Goal: Navigation & Orientation: Go to known website

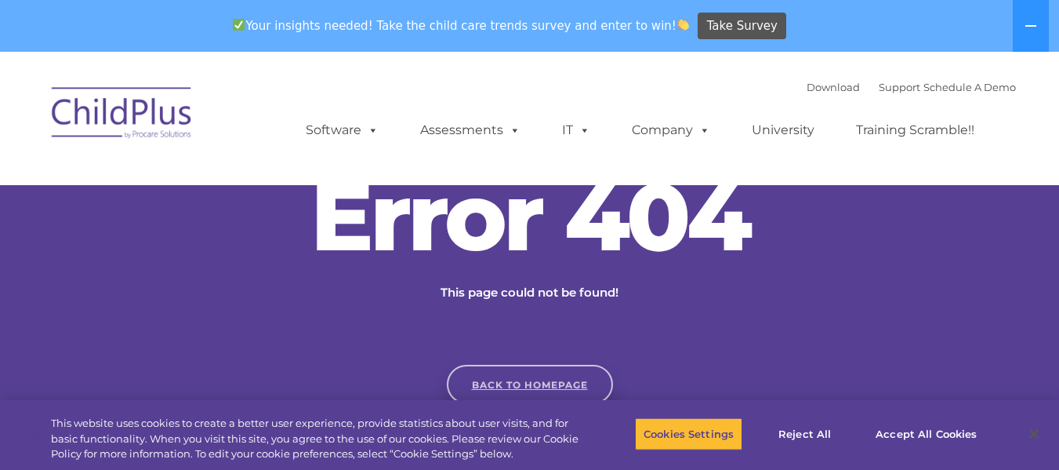
click at [559, 377] on link "Back to homepage" at bounding box center [530, 384] width 166 height 39
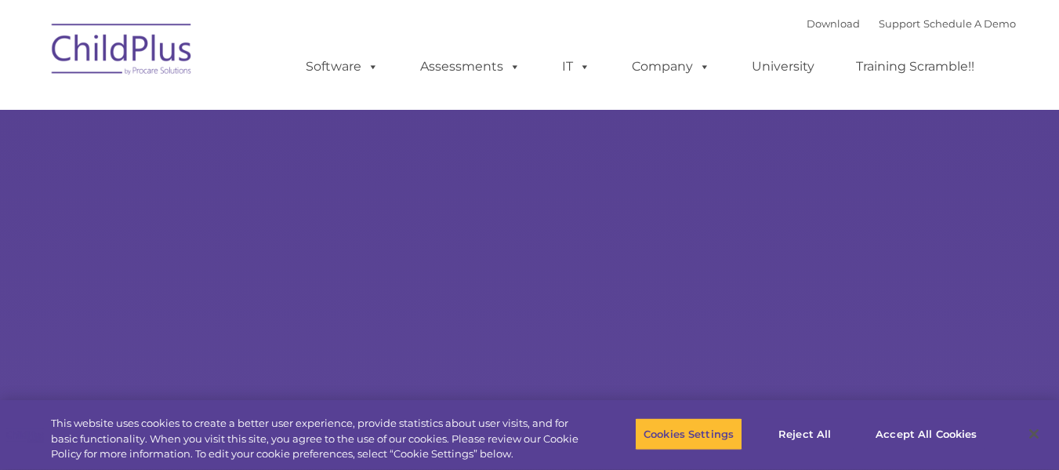
type input ""
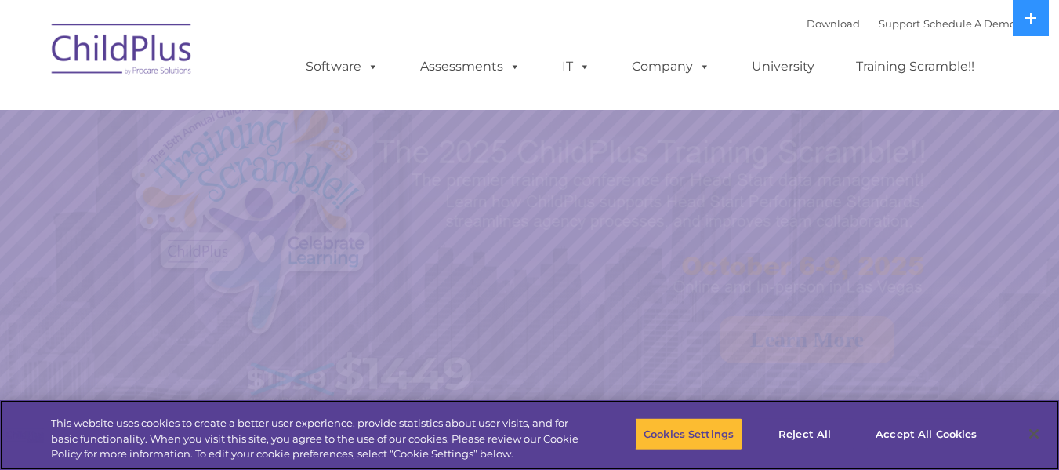
select select "MEDIUM"
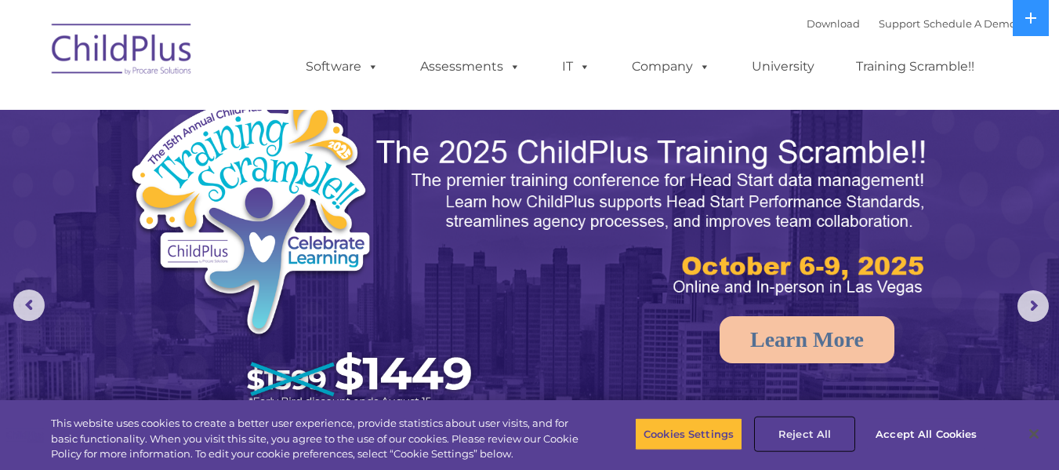
click at [823, 430] on button "Reject All" at bounding box center [805, 433] width 98 height 33
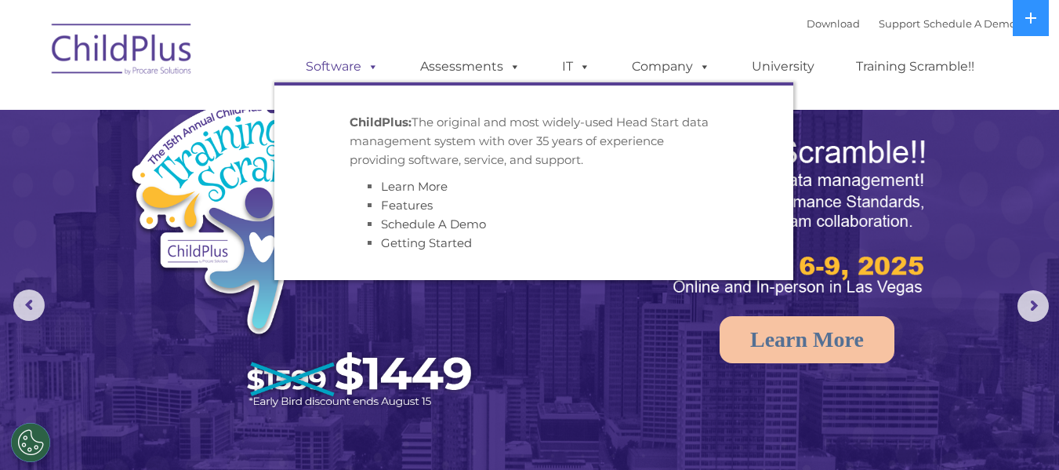
click at [368, 61] on span at bounding box center [369, 66] width 17 height 15
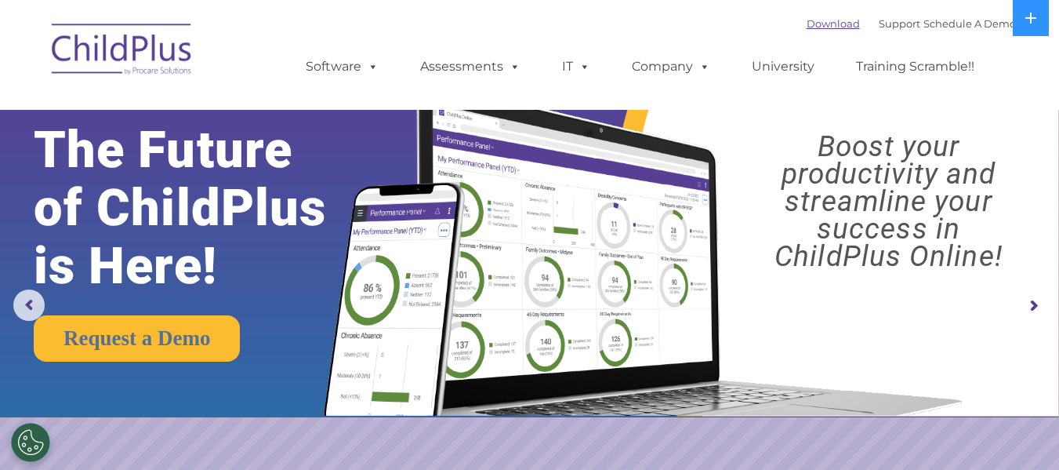
click at [808, 23] on link "Download" at bounding box center [833, 23] width 53 height 13
